Goal: Contribute content: Add original content to the website for others to see

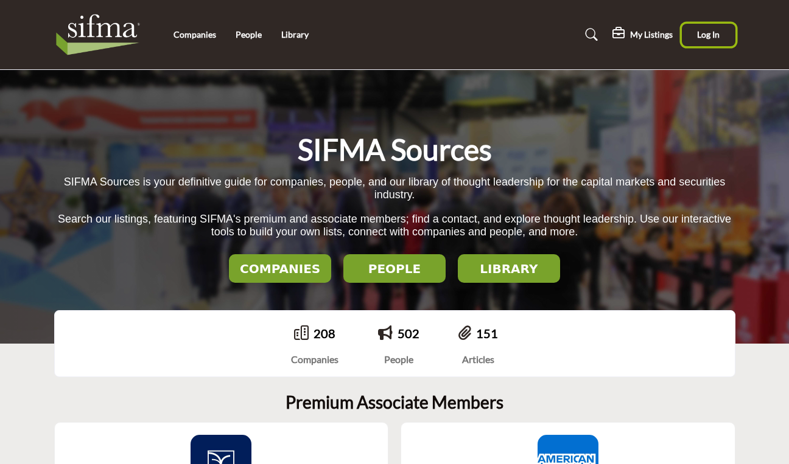
click at [705, 34] on span "Log In" at bounding box center [708, 34] width 23 height 10
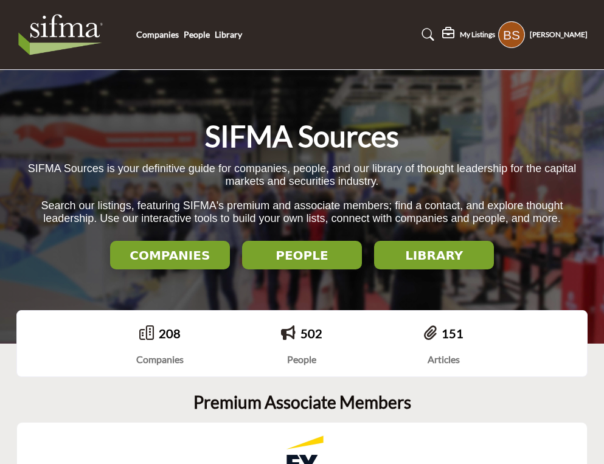
click at [475, 28] on div "My Listings" at bounding box center [468, 34] width 53 height 15
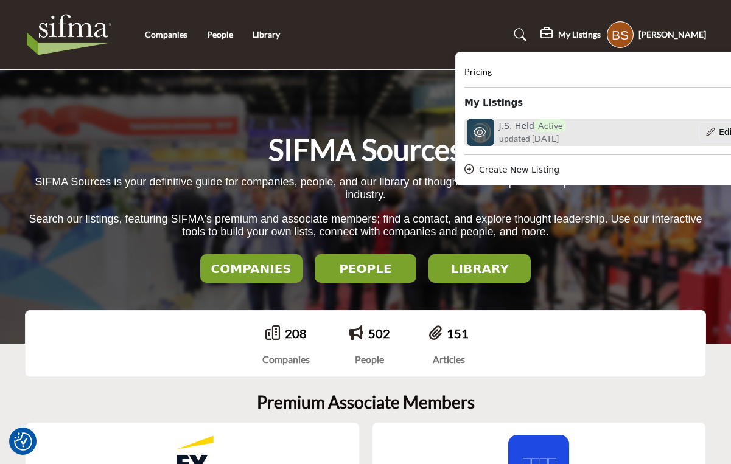
click at [519, 126] on h6 "J.S. Held Active" at bounding box center [532, 125] width 67 height 13
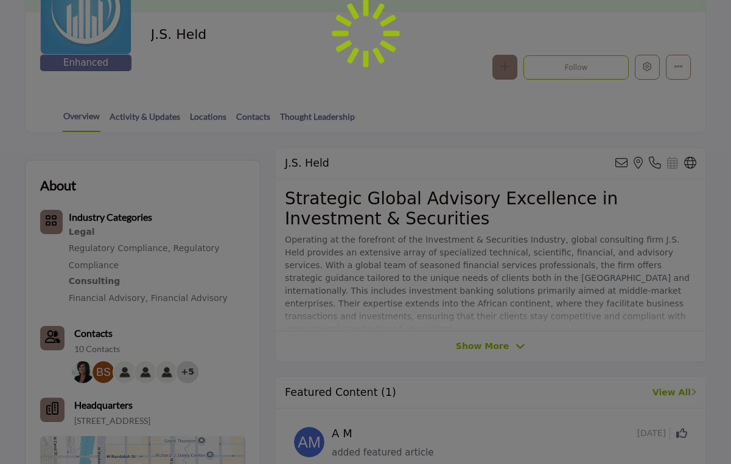
scroll to position [548, 0]
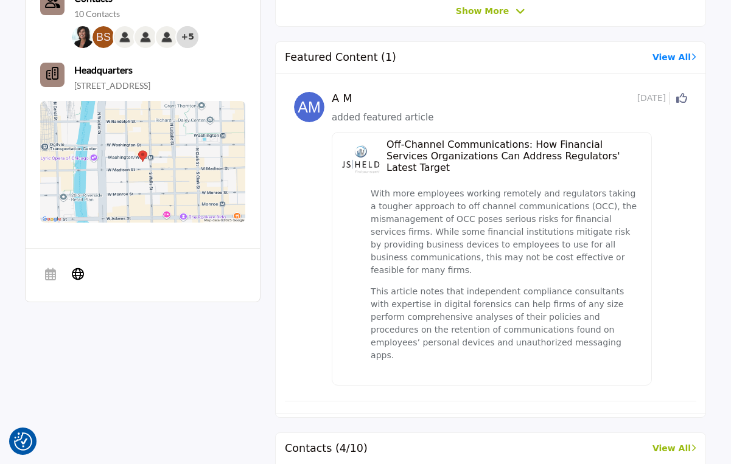
click at [684, 57] on link "View All" at bounding box center [674, 57] width 44 height 13
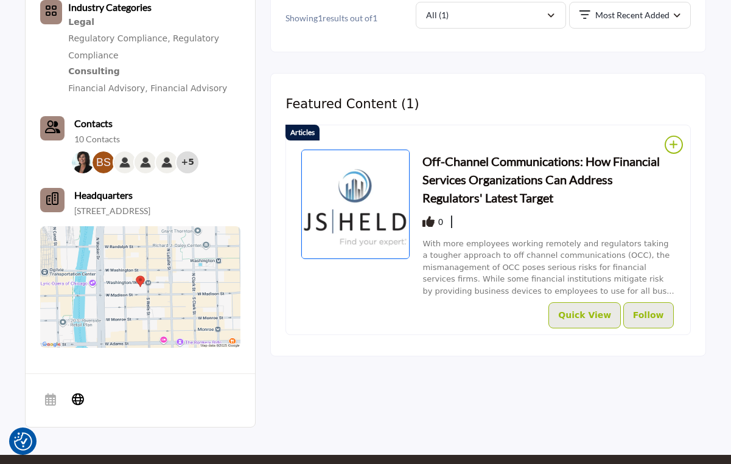
scroll to position [183, 0]
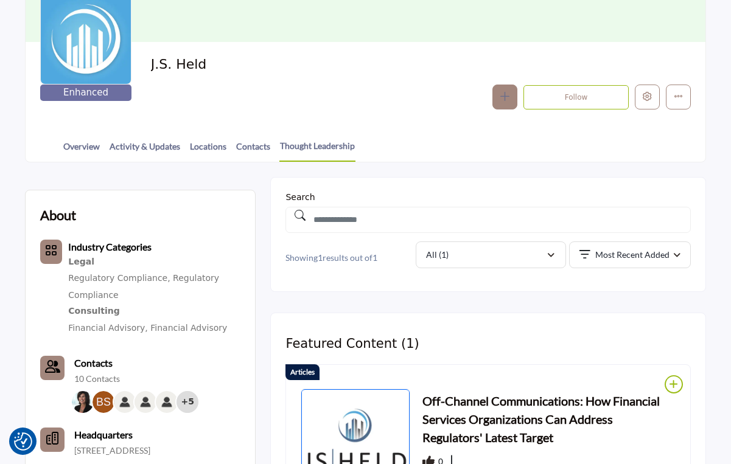
click at [506, 97] on icon "button" at bounding box center [504, 96] width 9 height 9
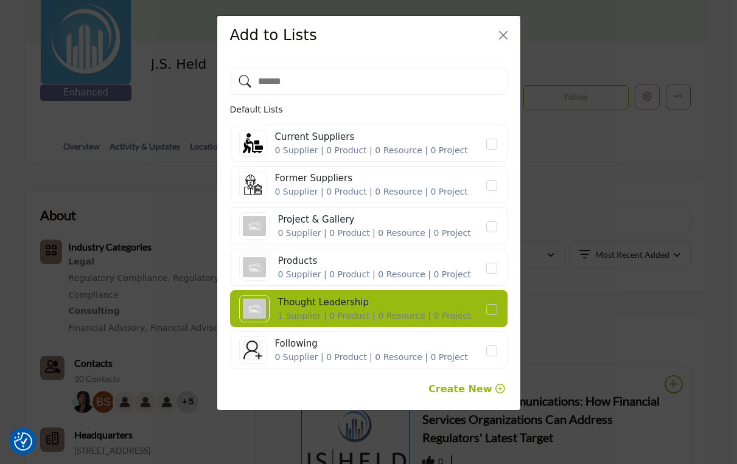
click at [479, 390] on span "Create New" at bounding box center [459, 389] width 63 height 12
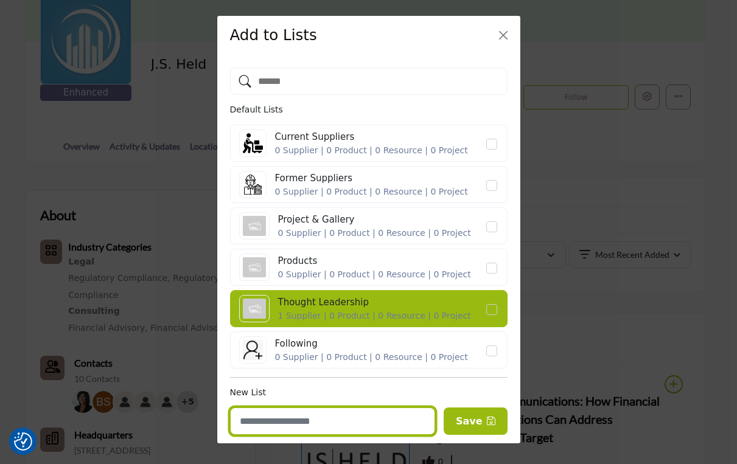
click at [333, 426] on input "Enter new list name" at bounding box center [332, 421] width 205 height 27
type input "*"
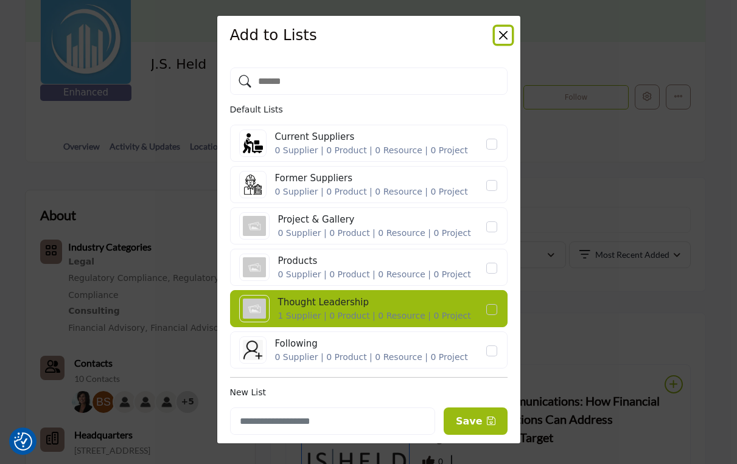
click at [503, 34] on button "Close" at bounding box center [503, 35] width 17 height 17
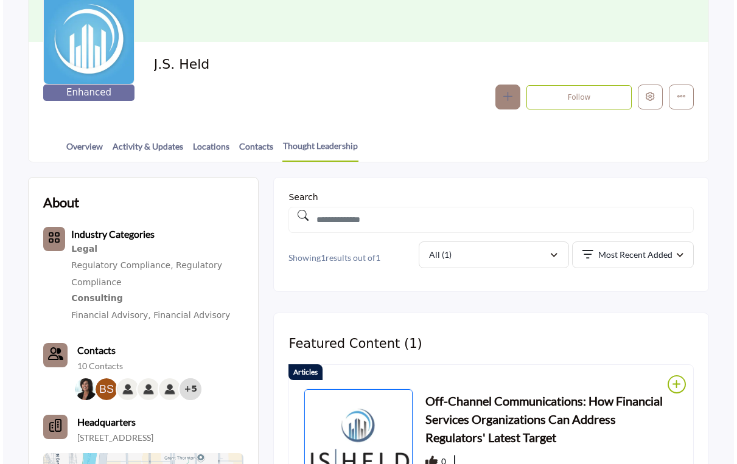
scroll to position [304, 0]
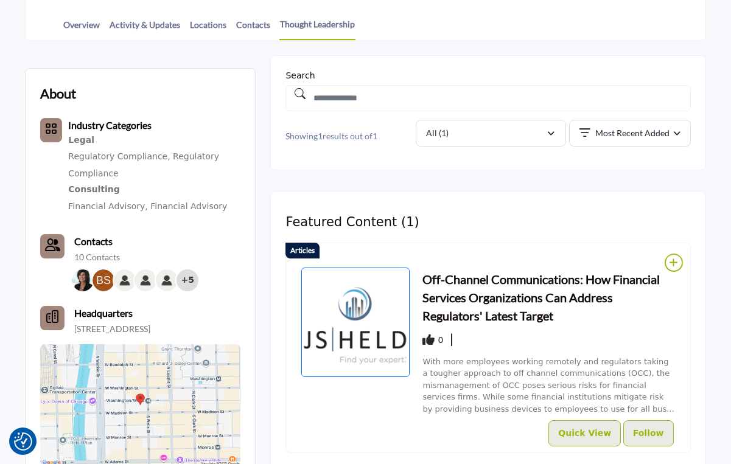
click at [673, 262] on icon at bounding box center [673, 263] width 17 height 18
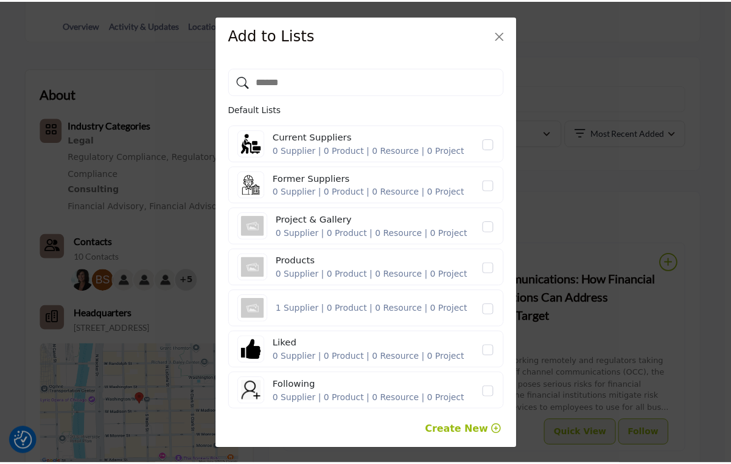
scroll to position [2, 0]
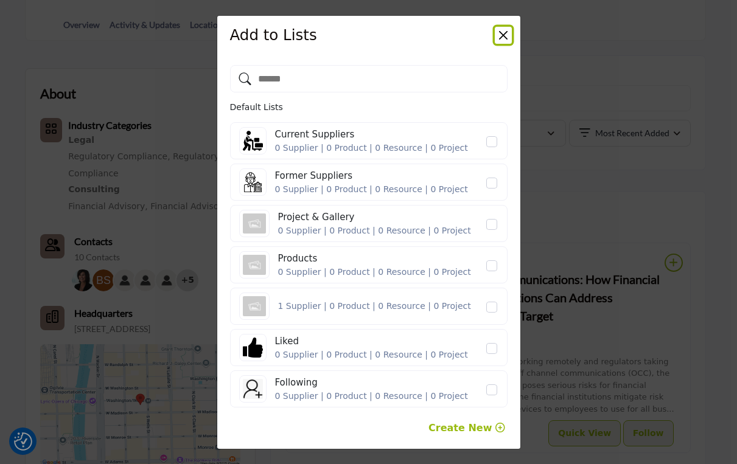
click at [502, 36] on button "Close" at bounding box center [503, 35] width 17 height 17
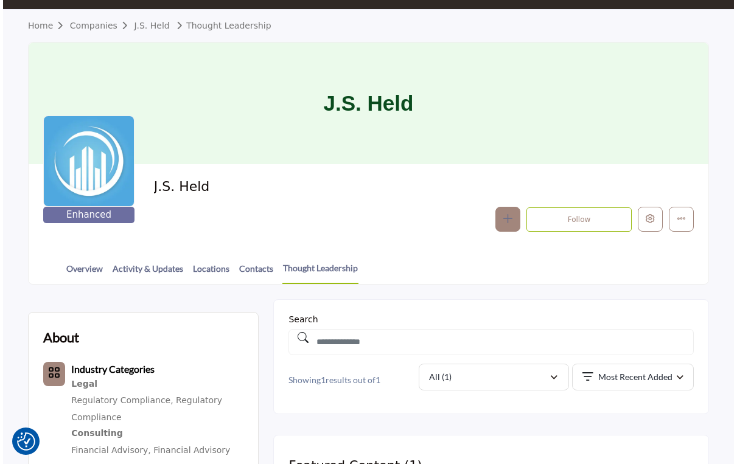
scroll to position [0, 0]
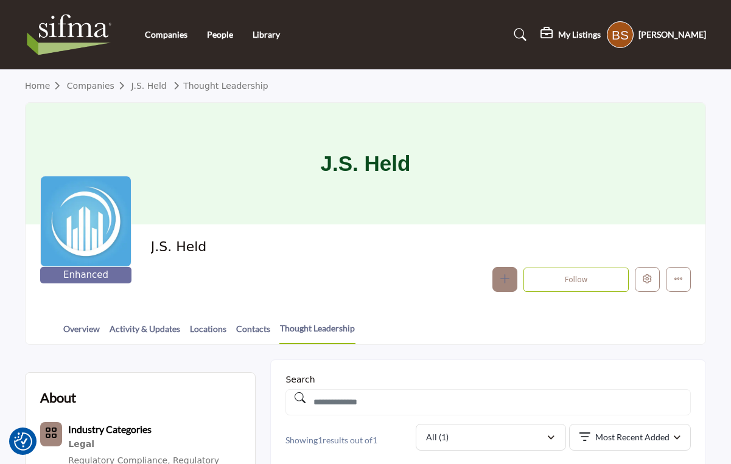
click at [507, 276] on icon "button" at bounding box center [504, 279] width 9 height 9
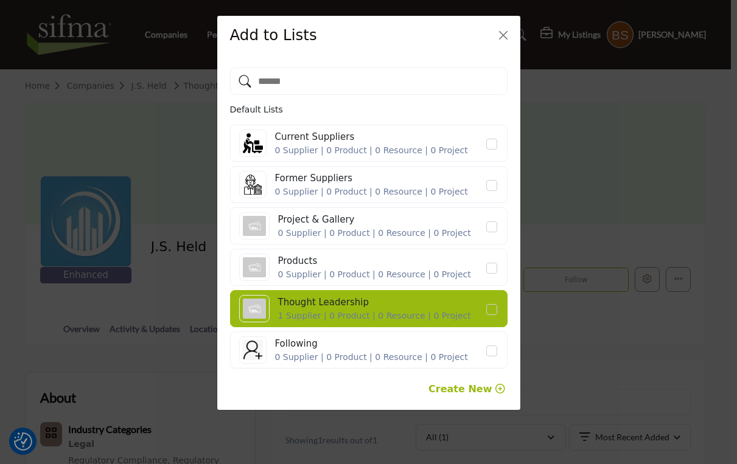
click at [472, 387] on span "Create New" at bounding box center [459, 389] width 63 height 12
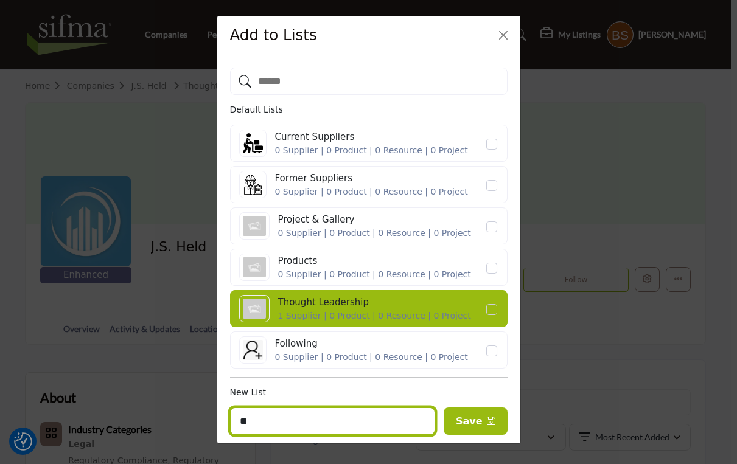
type input "*"
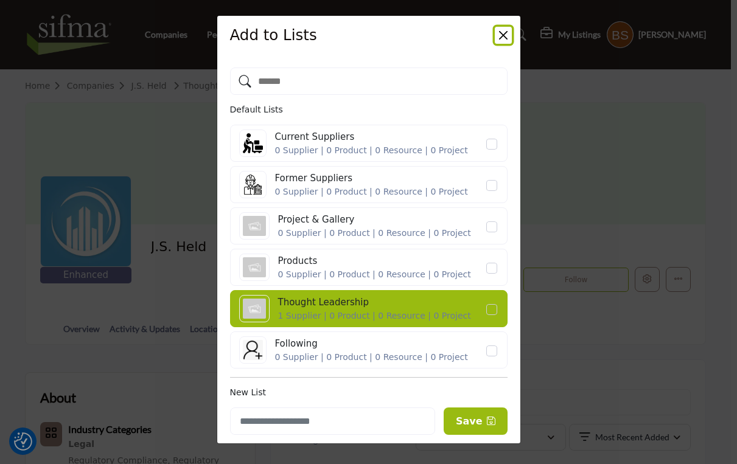
click at [502, 35] on button "Close" at bounding box center [503, 35] width 17 height 17
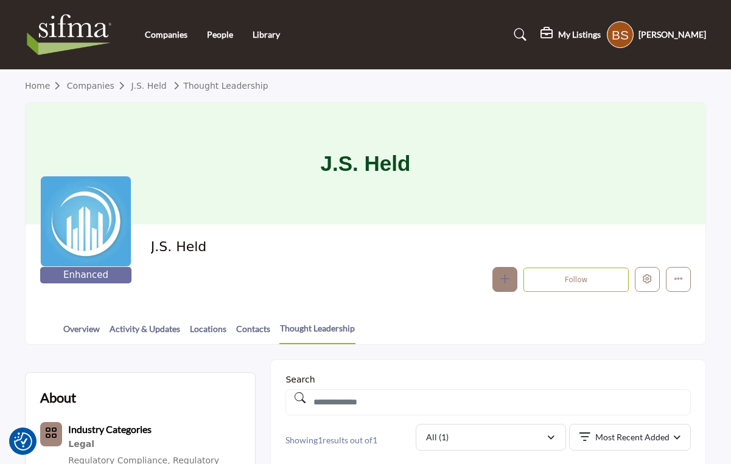
click at [503, 280] on icon "button" at bounding box center [504, 279] width 9 height 9
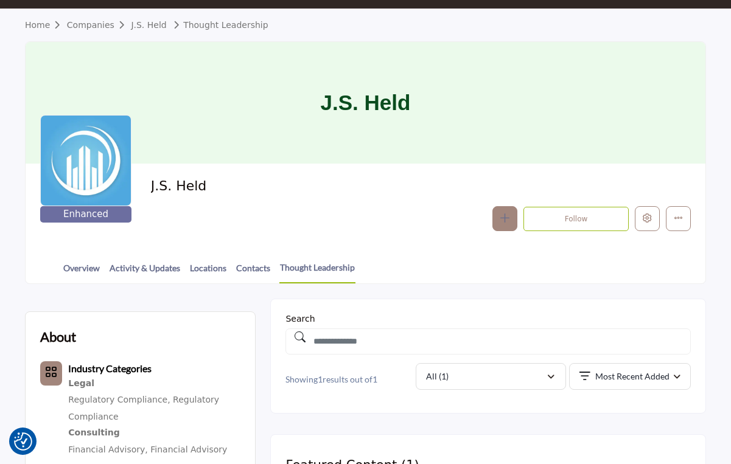
scroll to position [60, 0]
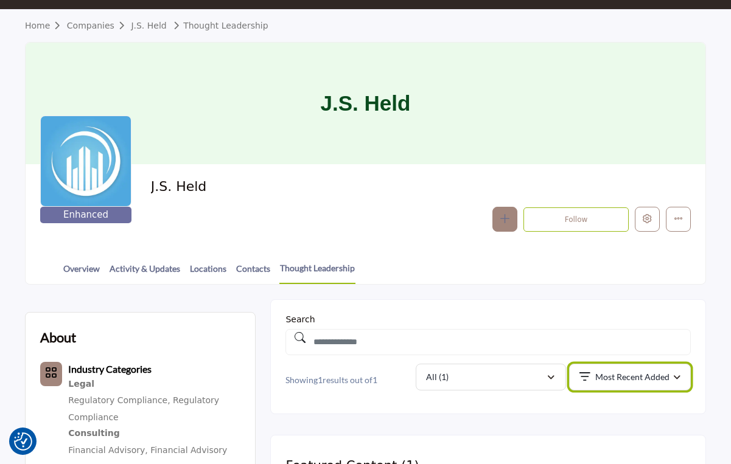
click at [670, 376] on div "Most Recent Added" at bounding box center [626, 377] width 94 height 15
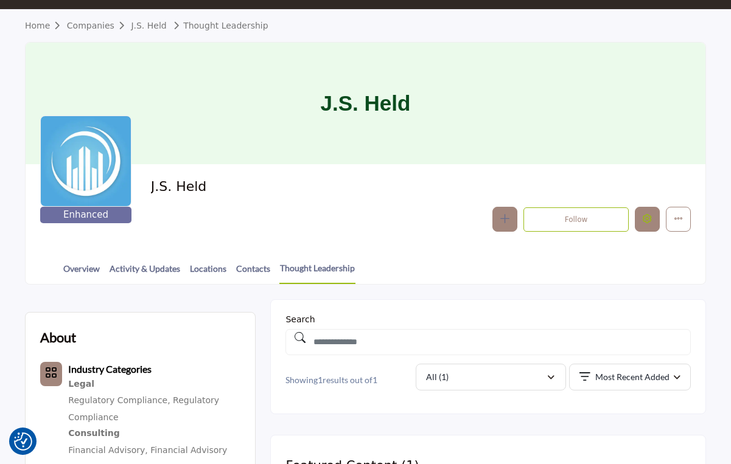
click at [652, 220] on button "Edit company" at bounding box center [647, 219] width 25 height 25
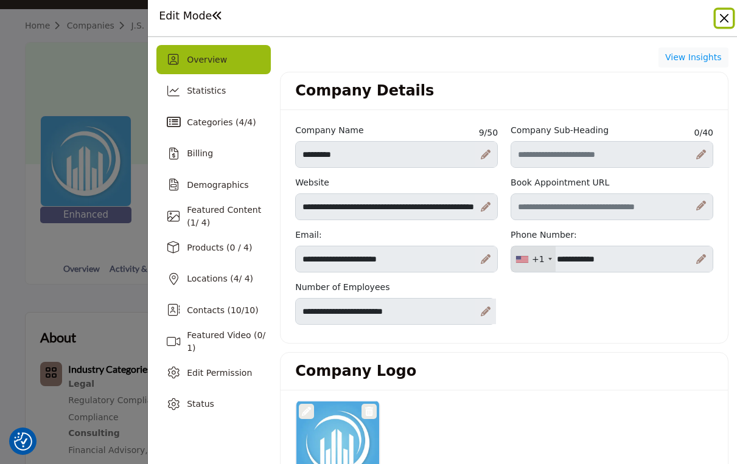
click at [717, 17] on button "Close" at bounding box center [724, 18] width 17 height 17
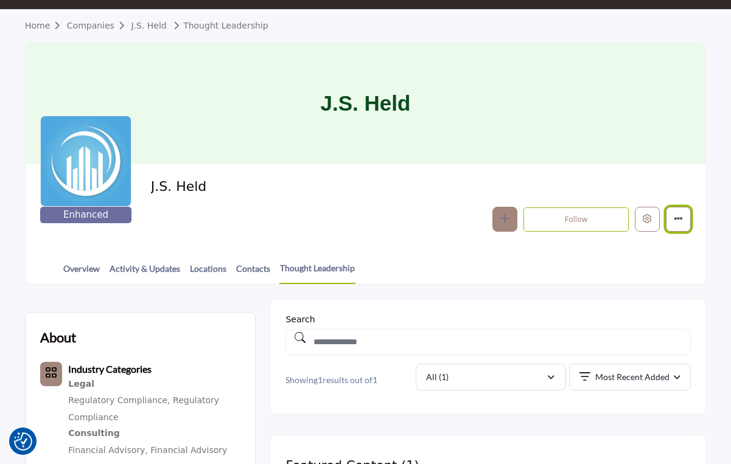
click at [680, 217] on icon "More details" at bounding box center [678, 218] width 9 height 9
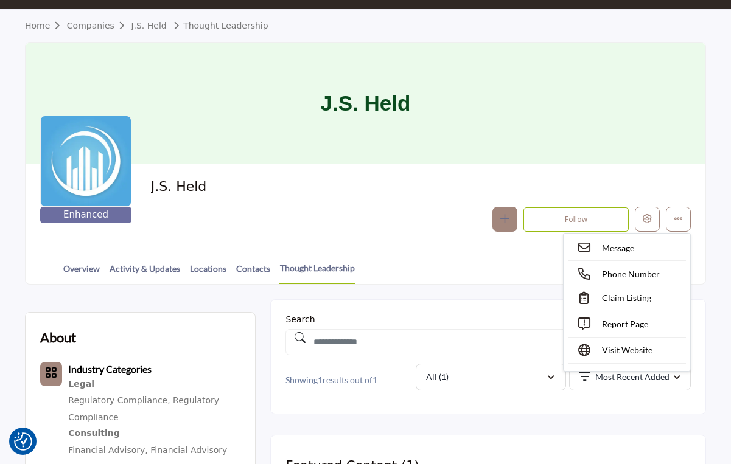
click at [390, 217] on div "Follow Following Message Phone Number Claim Listing Report Page Visit Website" at bounding box center [515, 219] width 351 height 25
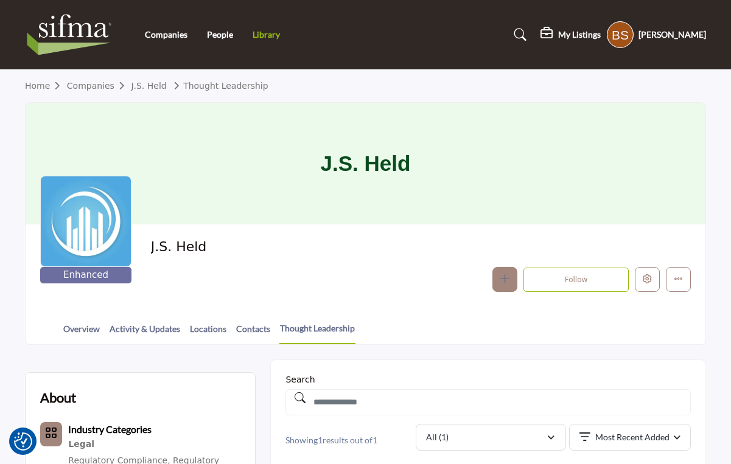
click at [263, 35] on link "Library" at bounding box center [266, 34] width 27 height 10
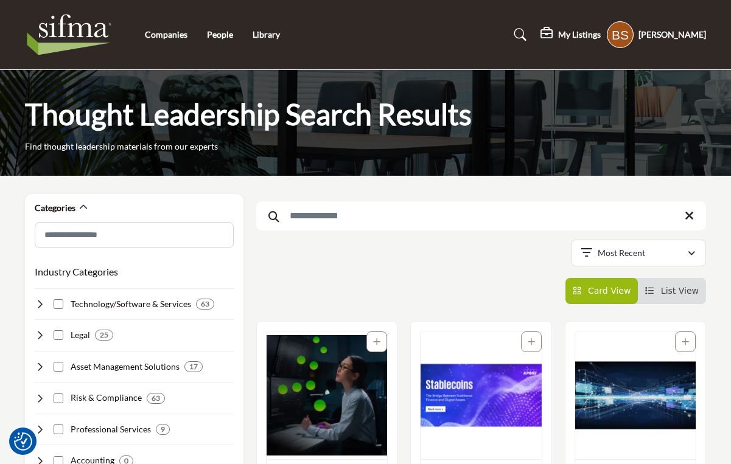
click at [670, 35] on h5 "[PERSON_NAME]" at bounding box center [672, 35] width 68 height 12
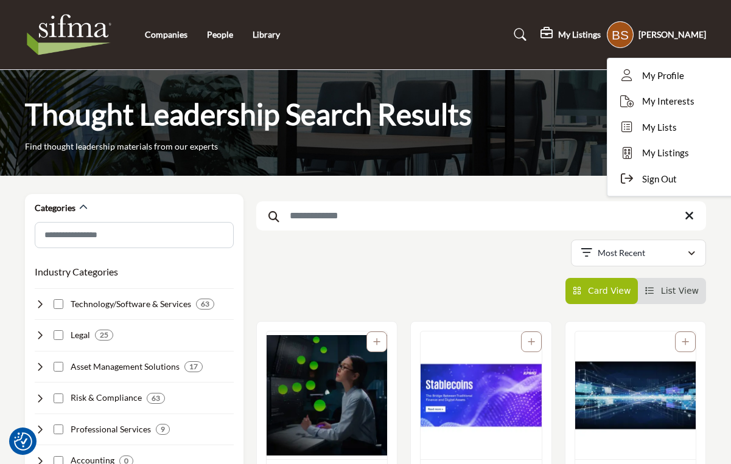
click at [554, 47] on div "My Listings Pricing My Listings J.S. Held Active updated [DATE]" at bounding box center [623, 34] width 166 height 27
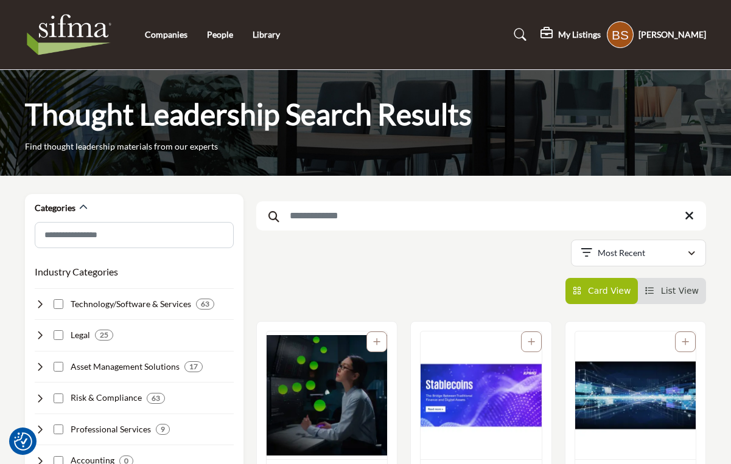
click at [558, 38] on h5 "My Listings" at bounding box center [579, 34] width 43 height 11
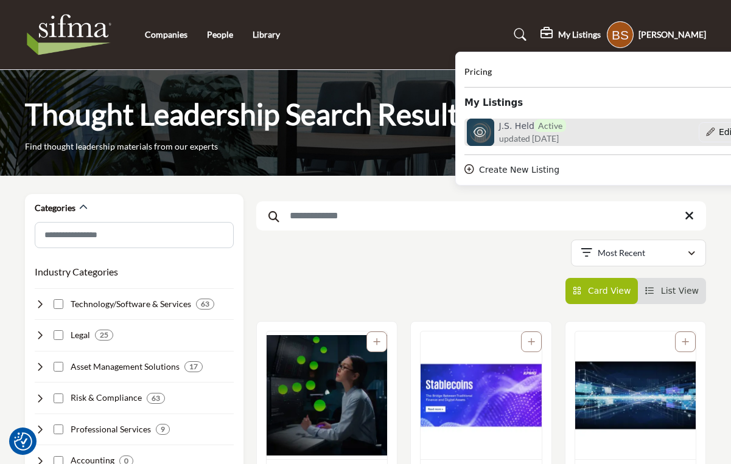
click at [506, 127] on h6 "J.S. Held Active" at bounding box center [532, 125] width 67 height 13
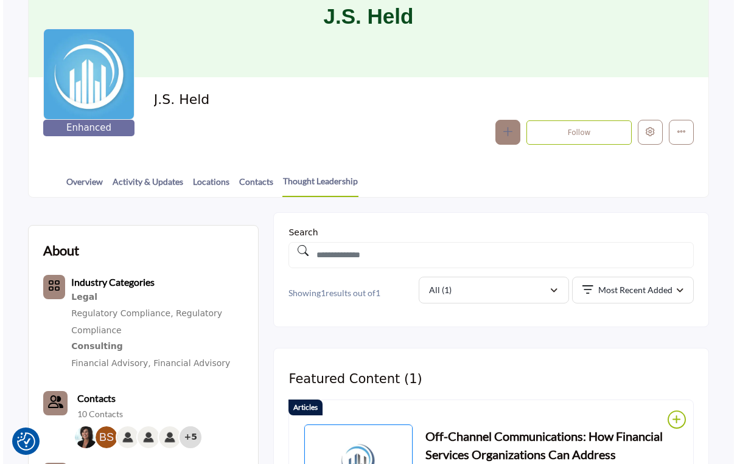
scroll to position [121, 0]
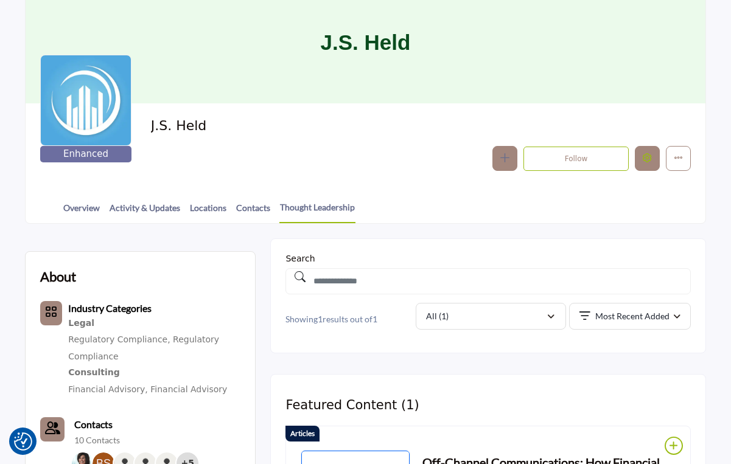
click at [644, 156] on icon "Edit company" at bounding box center [647, 157] width 9 height 9
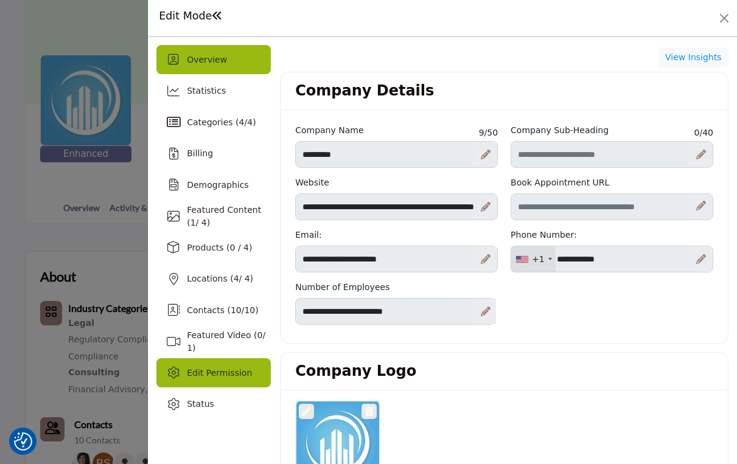
click at [201, 362] on div "Edit Permission" at bounding box center [213, 372] width 114 height 29
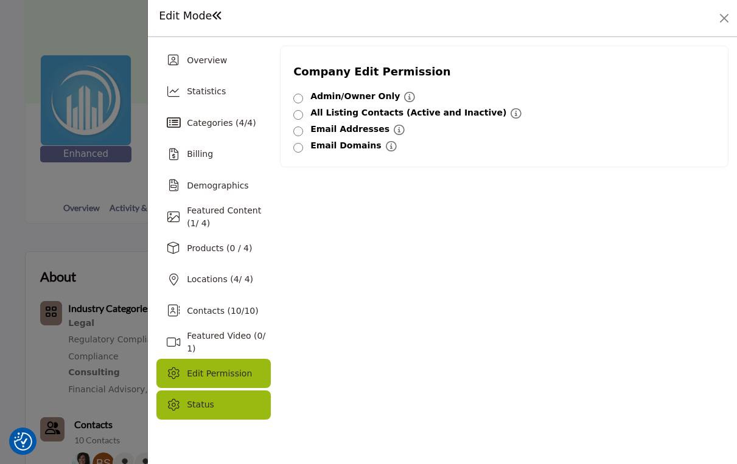
click at [191, 394] on div "Status" at bounding box center [213, 405] width 114 height 29
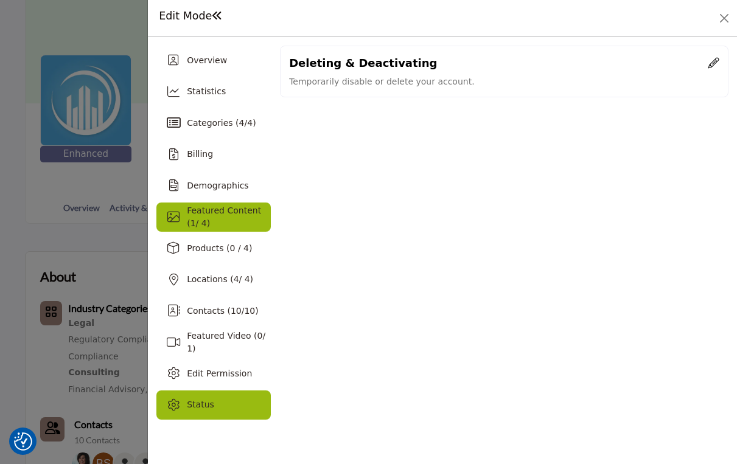
click at [203, 217] on div "Featured Content ( 1 / 4)" at bounding box center [229, 218] width 84 height 26
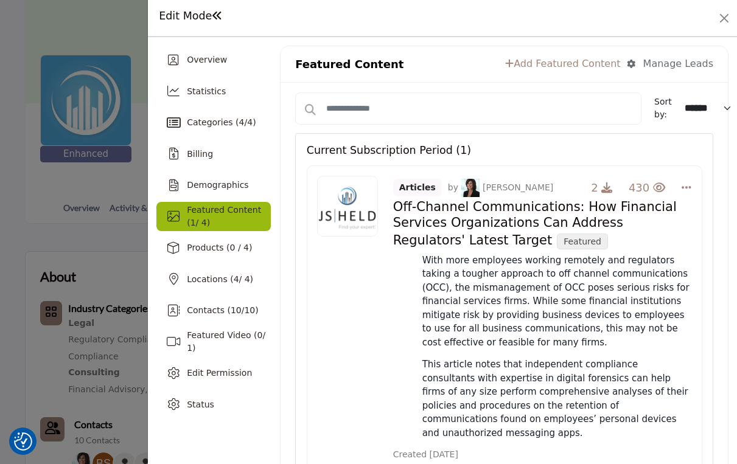
click at [565, 58] on link "Add Featured Content" at bounding box center [562, 64] width 115 height 15
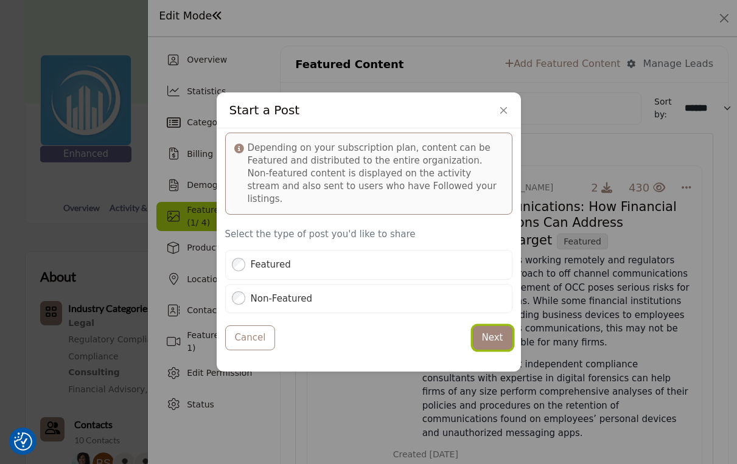
click at [485, 335] on button "Next" at bounding box center [493, 338] width 40 height 24
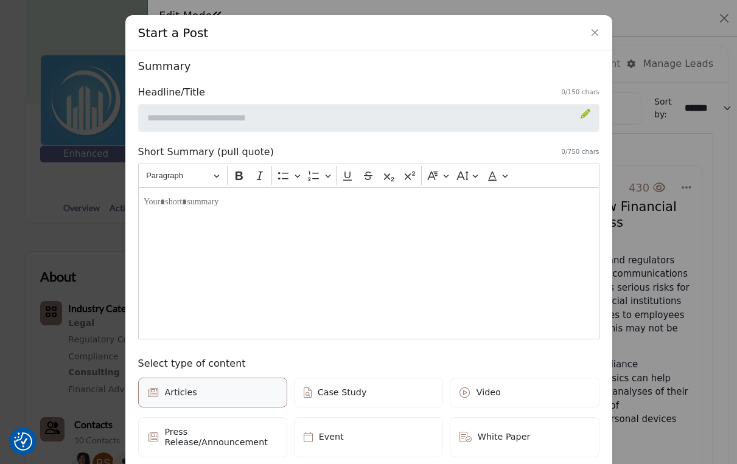
click at [220, 219] on div "Editor editing area: main" at bounding box center [368, 263] width 461 height 152
click at [216, 217] on div "Editor editing area: main" at bounding box center [368, 263] width 461 height 152
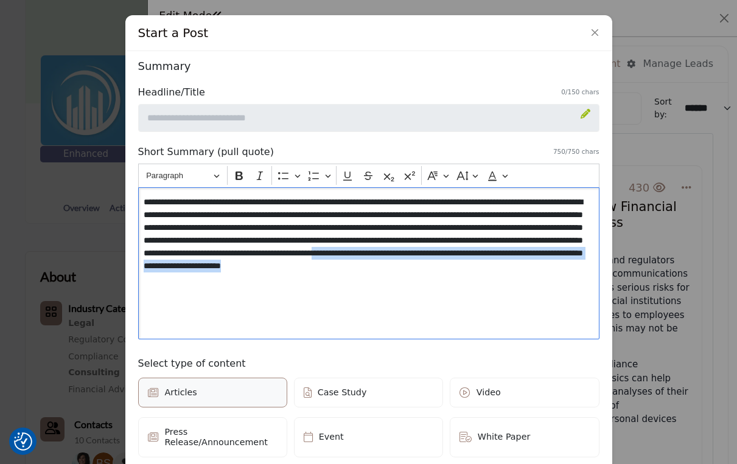
drag, startPoint x: 349, startPoint y: 270, endPoint x: 361, endPoint y: 285, distance: 19.1
click at [361, 285] on p "**********" at bounding box center [369, 240] width 450 height 89
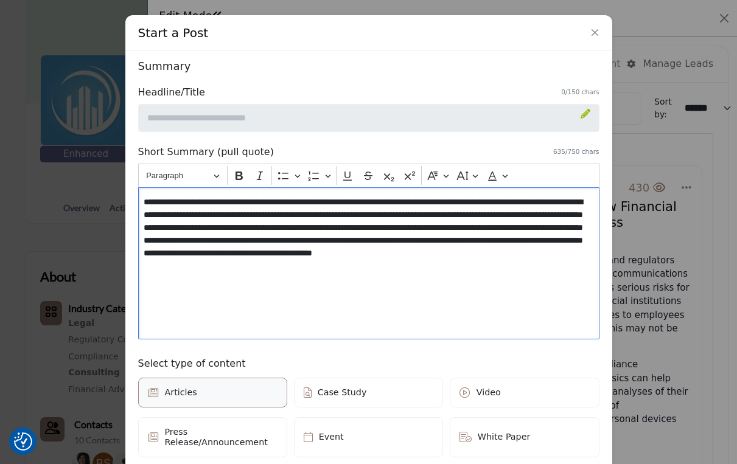
click at [183, 227] on p "**********" at bounding box center [369, 234] width 450 height 77
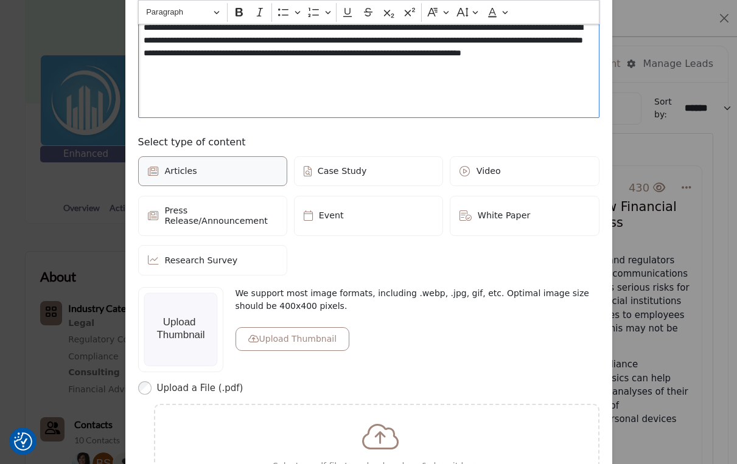
scroll to position [243, 0]
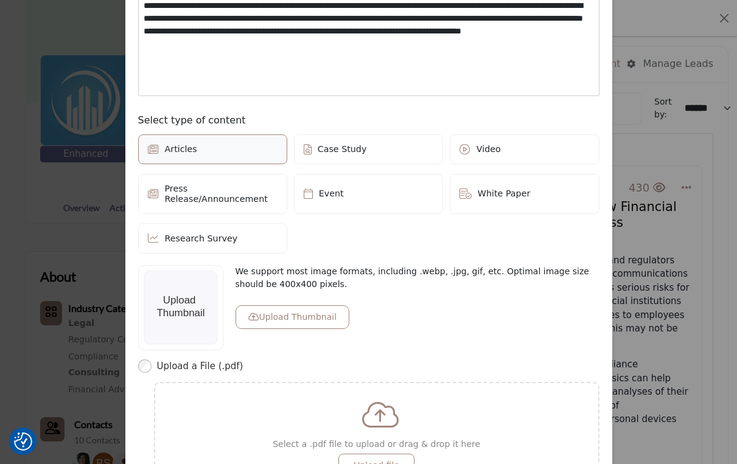
click at [257, 306] on button "Upload Thumbnail" at bounding box center [293, 318] width 114 height 24
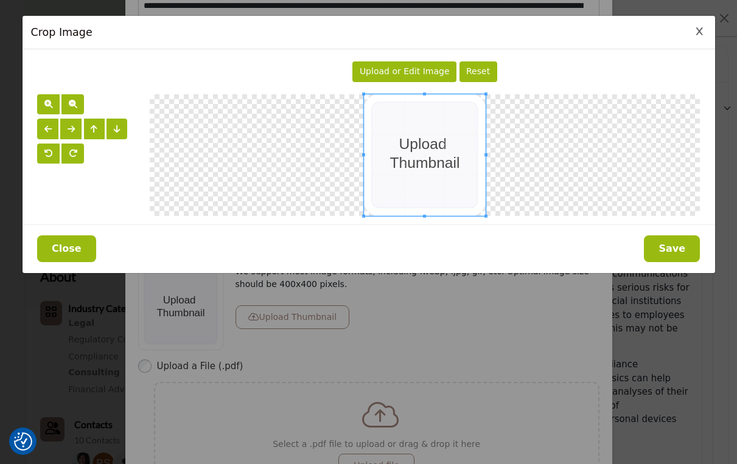
click at [65, 245] on button "Close" at bounding box center [66, 249] width 59 height 27
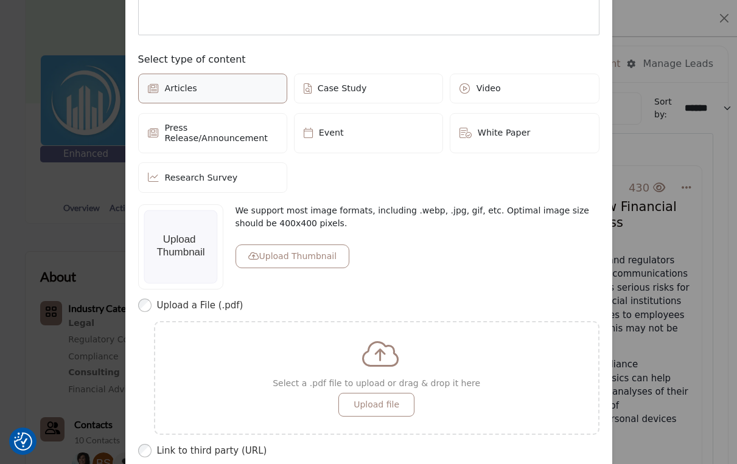
scroll to position [365, 0]
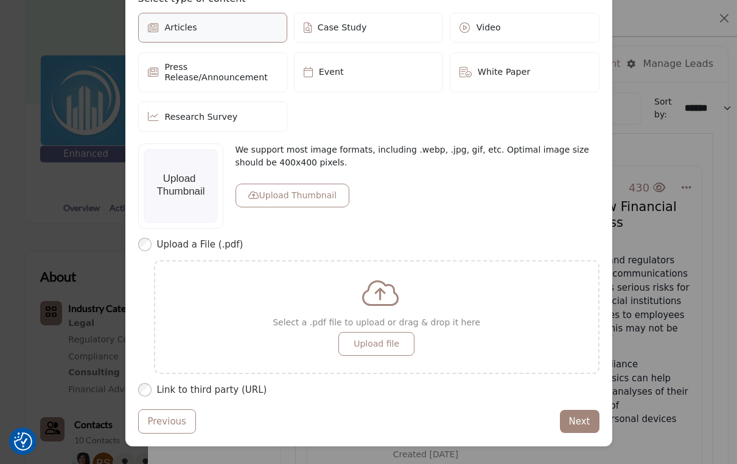
click at [204, 383] on label "Link to third party (URL)" at bounding box center [378, 390] width 442 height 14
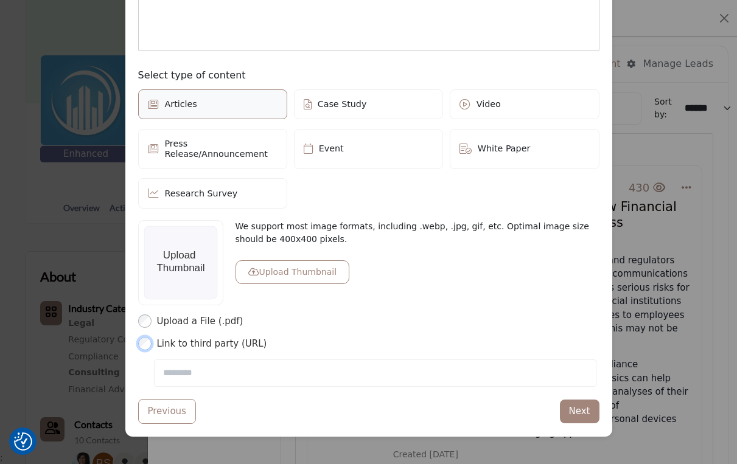
scroll to position [279, 0]
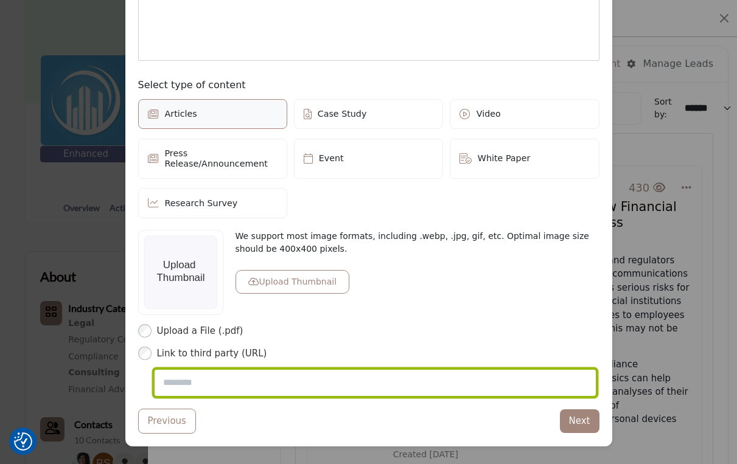
click at [229, 376] on input "Post Website URL" at bounding box center [375, 383] width 442 height 28
paste input "**********"
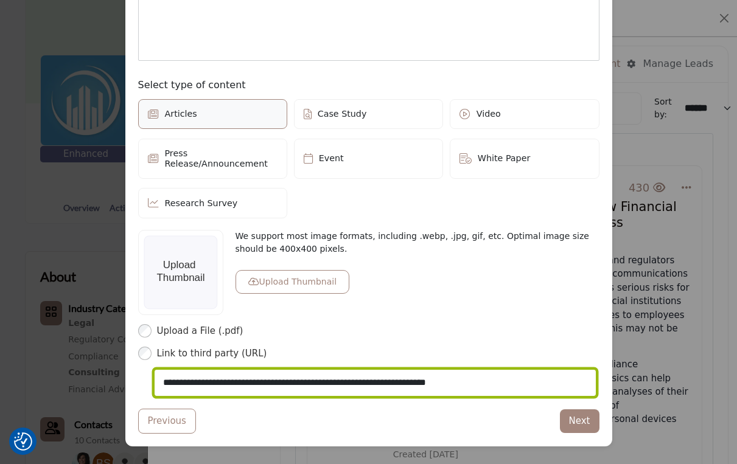
type input "**********"
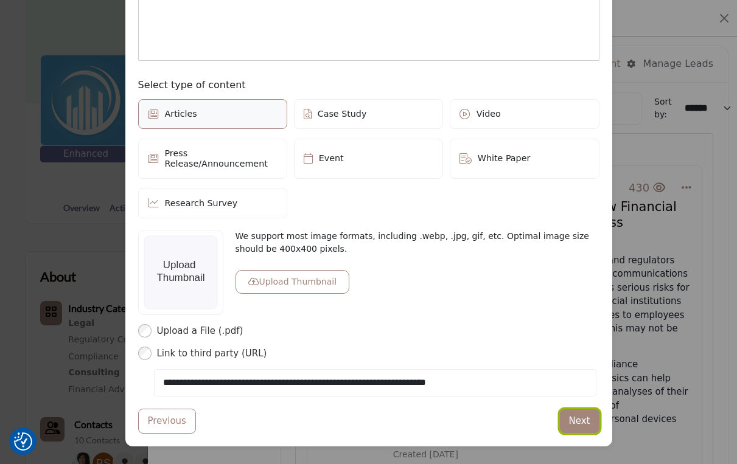
click at [568, 415] on button "Next" at bounding box center [580, 422] width 40 height 24
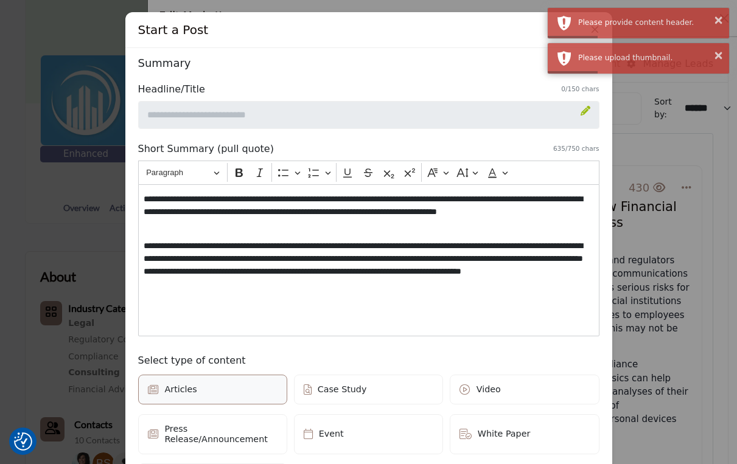
scroll to position [0, 0]
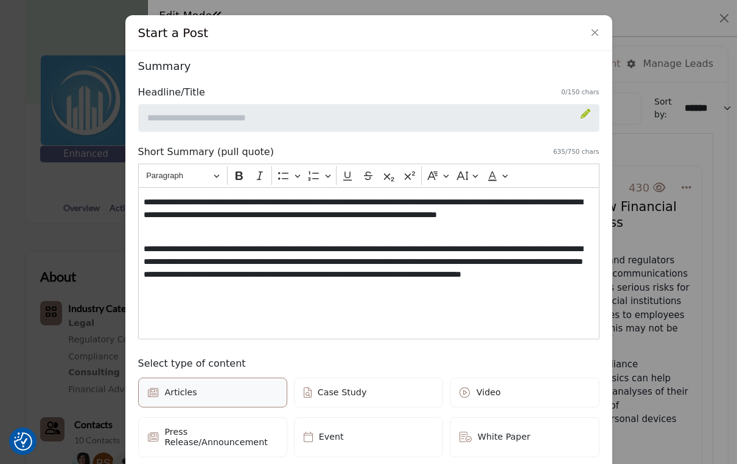
click at [581, 116] on icon at bounding box center [586, 114] width 10 height 10
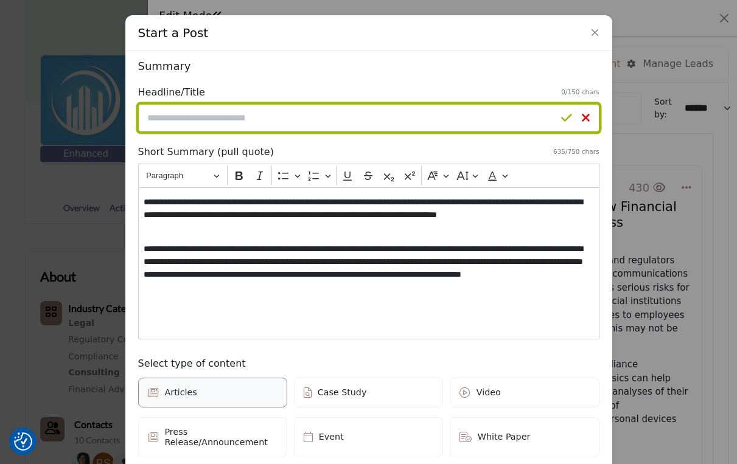
click at [389, 128] on input "Enter a compelling headline" at bounding box center [368, 118] width 461 height 28
paste input "**********"
type input "**********"
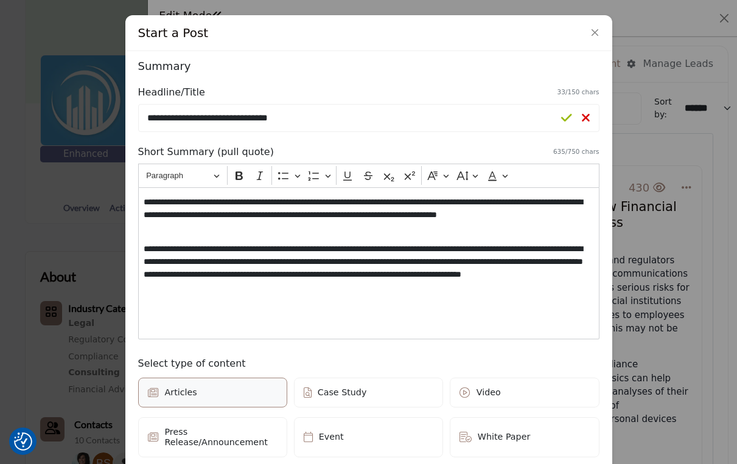
click at [566, 114] on icon at bounding box center [566, 118] width 11 height 12
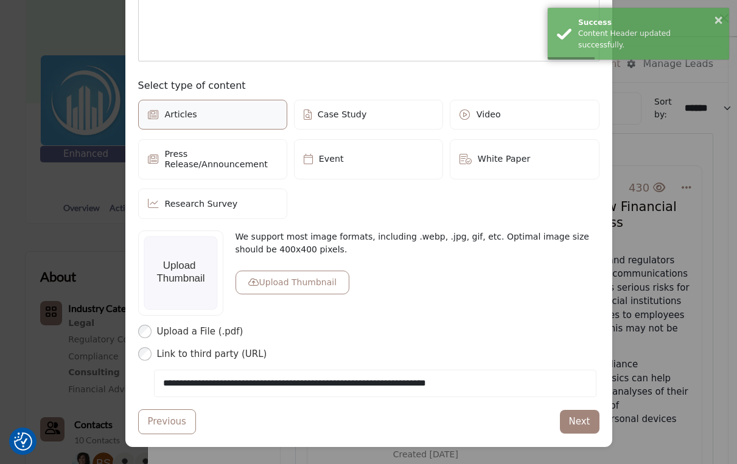
scroll to position [279, 0]
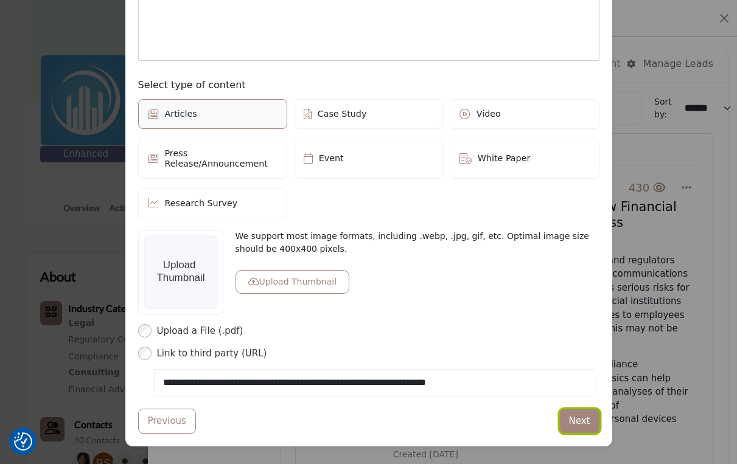
click at [570, 412] on button "Next" at bounding box center [580, 422] width 40 height 24
drag, startPoint x: 562, startPoint y: 281, endPoint x: 592, endPoint y: 278, distance: 30.6
click at [562, 281] on div "We support most image formats, including .webp, .jpg, gif, etc. Optimal image s…" at bounding box center [418, 262] width 364 height 64
click at [251, 278] on icon "button" at bounding box center [253, 282] width 11 height 9
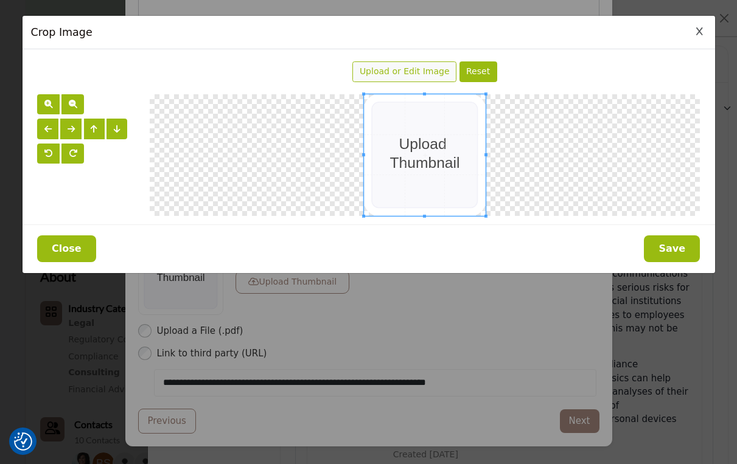
click at [403, 74] on span "Upload or Edit Image" at bounding box center [405, 71] width 90 height 10
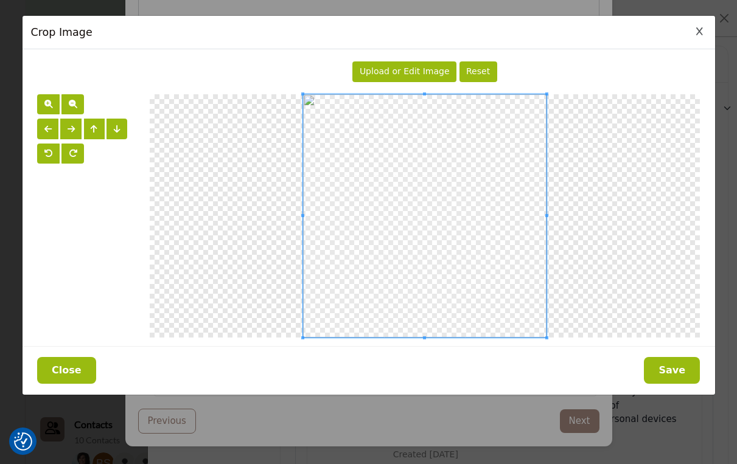
click at [665, 360] on button "Save" at bounding box center [672, 370] width 56 height 27
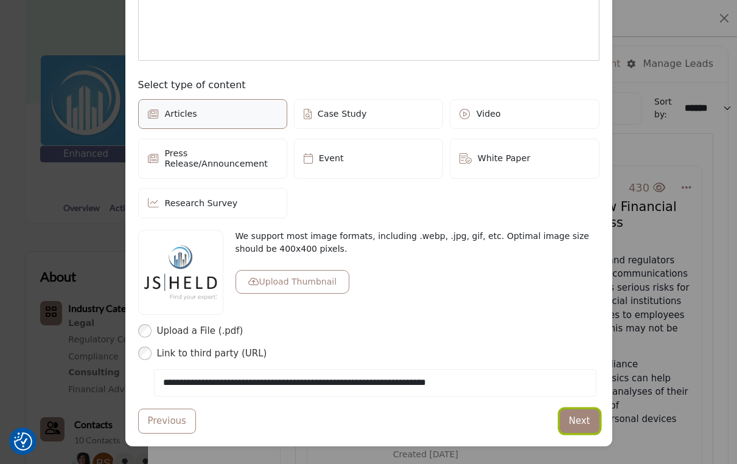
click at [581, 410] on button "Next" at bounding box center [580, 422] width 40 height 24
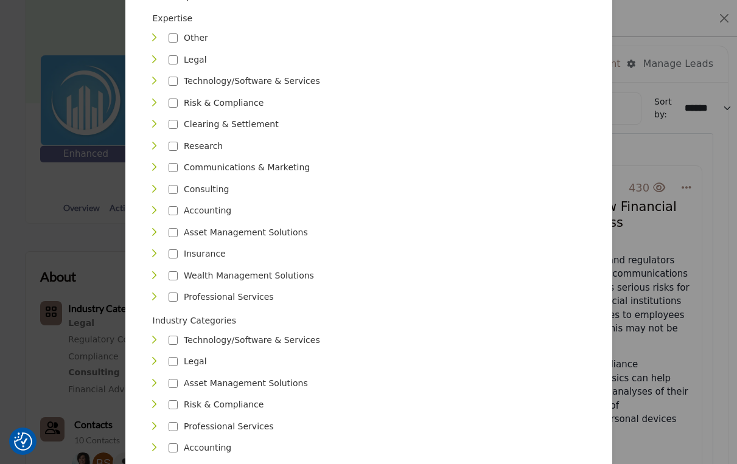
scroll to position [243, 0]
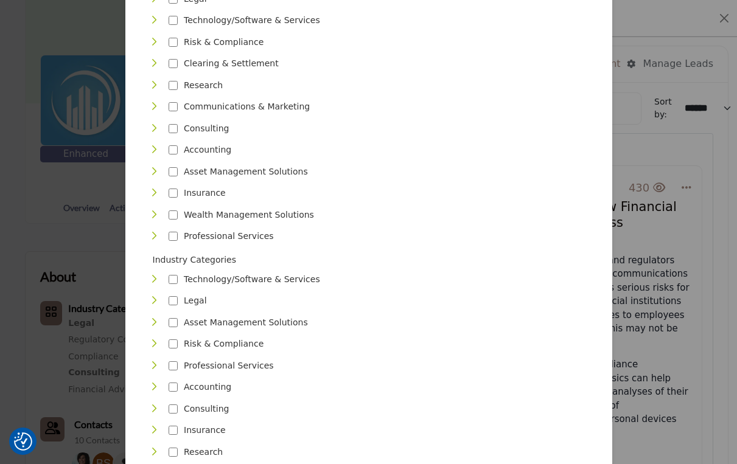
click at [153, 231] on icon "Toggle Category" at bounding box center [154, 236] width 10 height 10
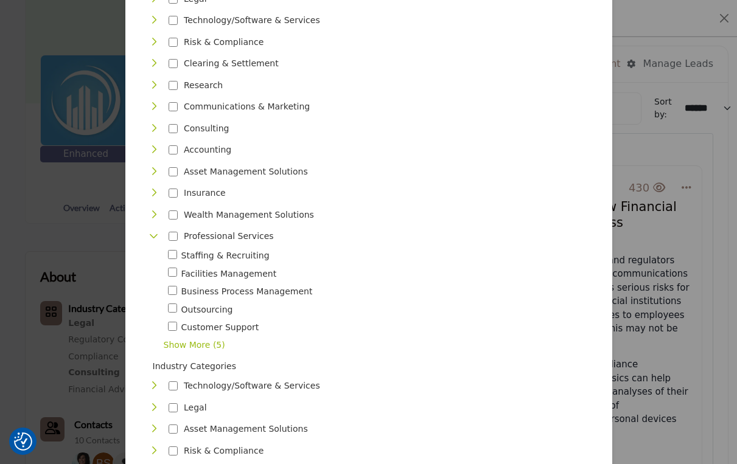
click at [153, 231] on icon "Toggle Category" at bounding box center [154, 236] width 10 height 10
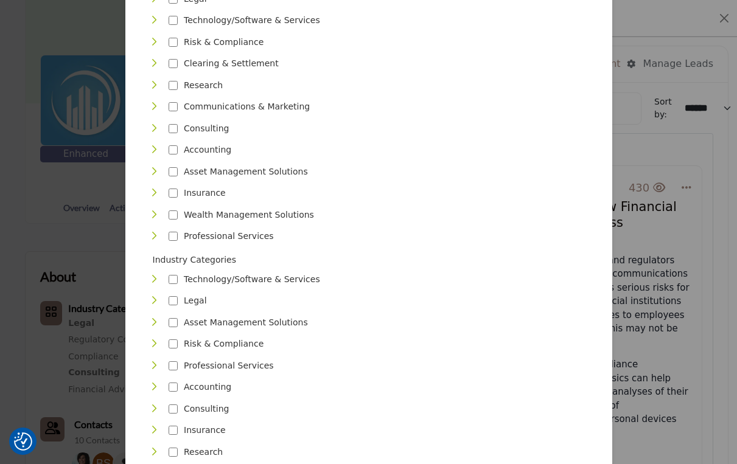
click at [149, 124] on icon "Toggle Category" at bounding box center [154, 129] width 10 height 10
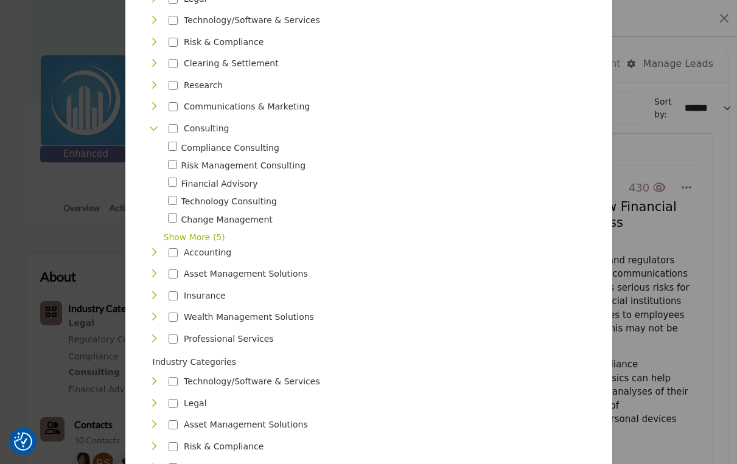
click at [152, 35] on div "Toggle Category" at bounding box center [154, 42] width 10 height 14
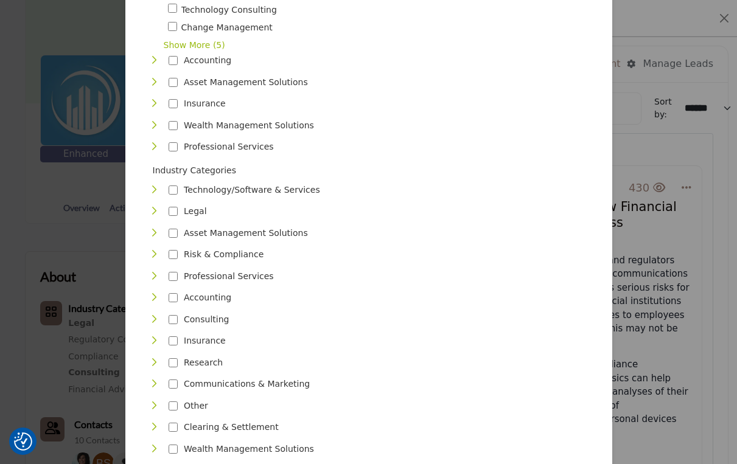
scroll to position [548, 0]
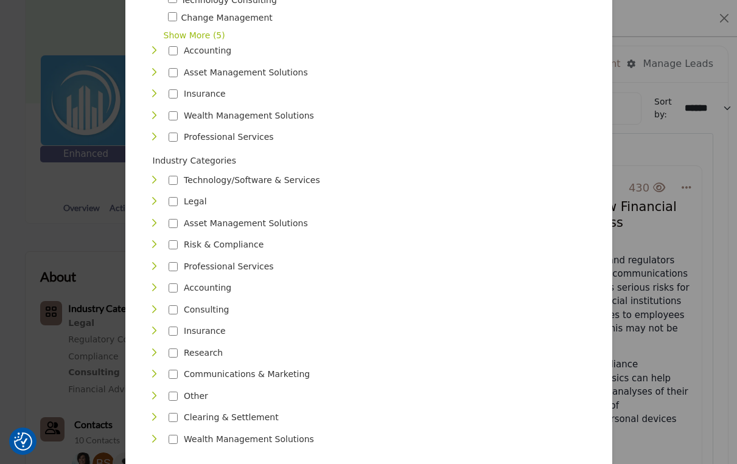
click at [150, 240] on icon "Toggle Category" at bounding box center [154, 245] width 10 height 10
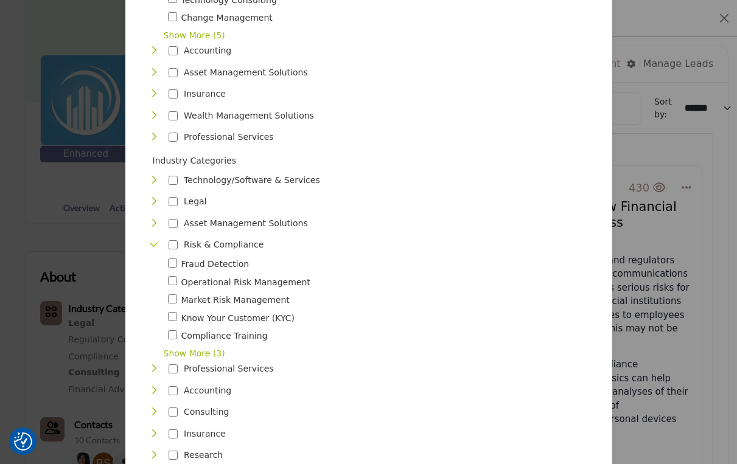
click at [149, 197] on icon "Toggle Category" at bounding box center [154, 202] width 10 height 10
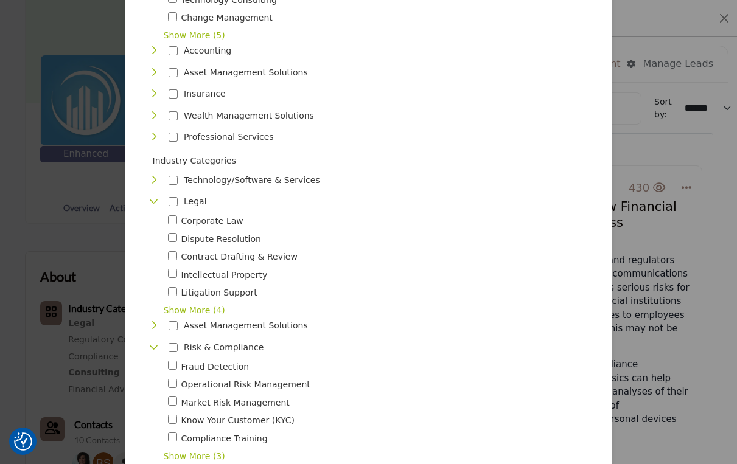
click at [152, 197] on icon "Toggle Category" at bounding box center [154, 202] width 10 height 10
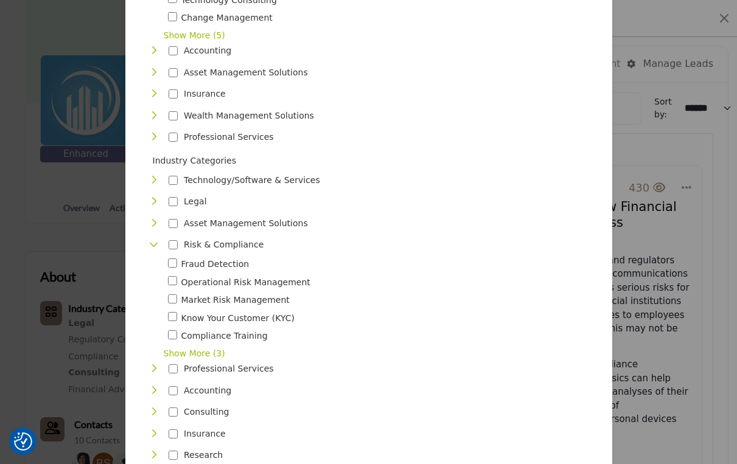
click at [150, 240] on icon "Toggle Category" at bounding box center [154, 245] width 10 height 10
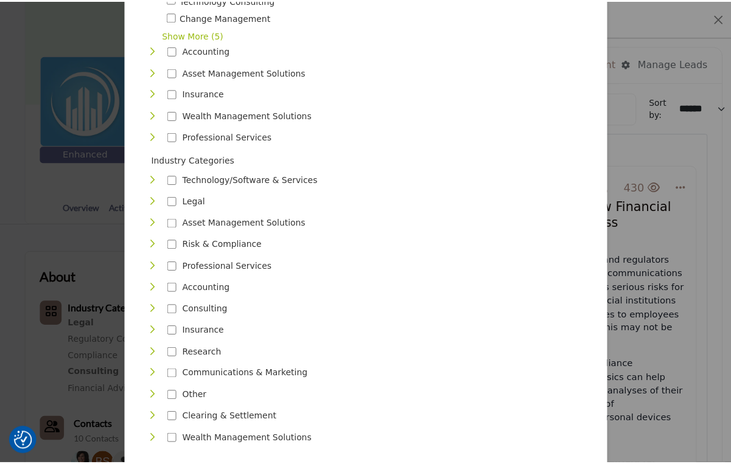
scroll to position [606, 0]
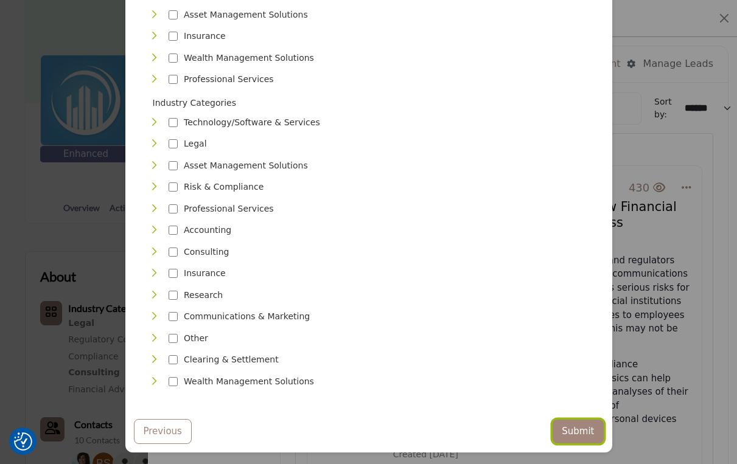
click at [579, 420] on button "Submit" at bounding box center [578, 432] width 51 height 24
